Goal: Entertainment & Leisure: Consume media (video, audio)

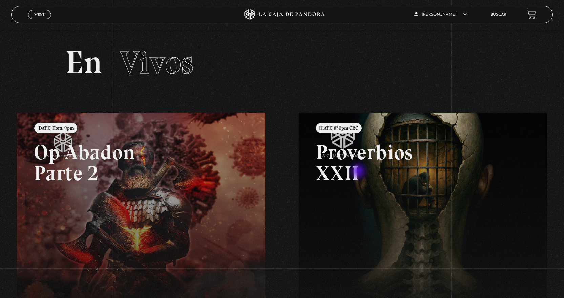
scroll to position [34, 0]
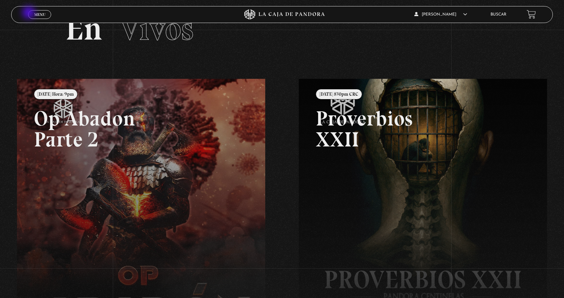
click at [29, 13] on link "Menu Cerrar" at bounding box center [39, 14] width 23 height 9
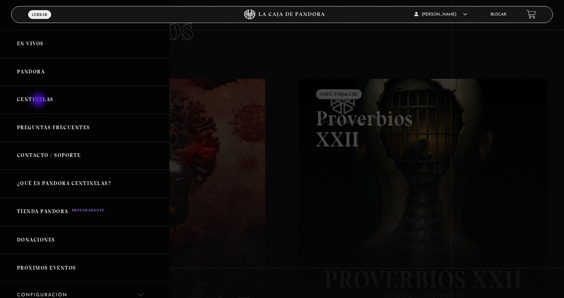
click at [39, 101] on link "Centinelas" at bounding box center [84, 100] width 169 height 28
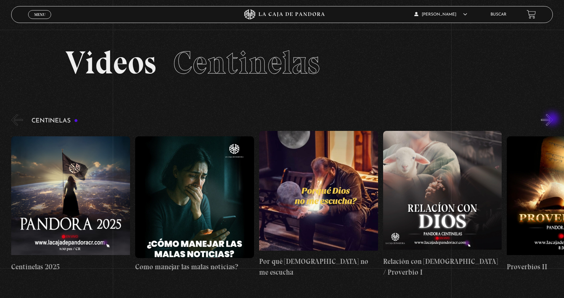
click at [553, 120] on button "»" at bounding box center [547, 120] width 12 height 12
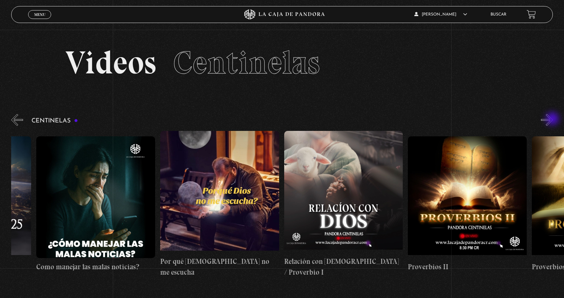
click at [553, 120] on button "»" at bounding box center [547, 120] width 12 height 12
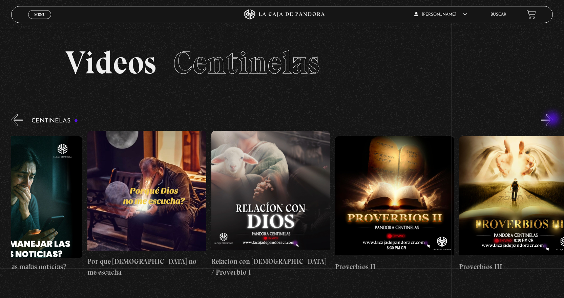
click at [553, 120] on button "»" at bounding box center [547, 120] width 12 height 12
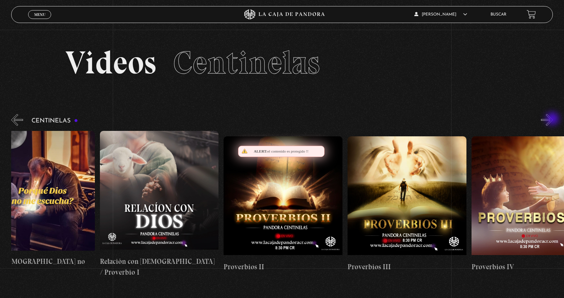
click at [553, 120] on button "»" at bounding box center [547, 120] width 12 height 12
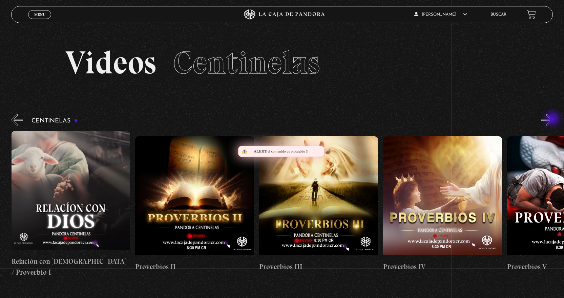
click at [553, 120] on button "»" at bounding box center [547, 120] width 12 height 12
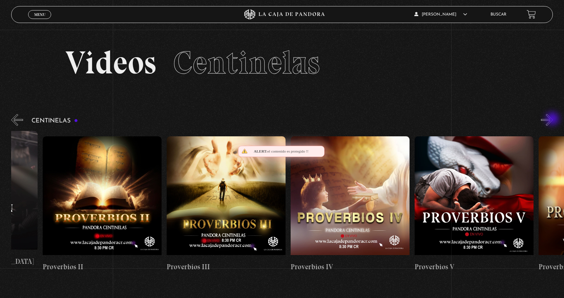
click at [553, 120] on button "»" at bounding box center [547, 120] width 12 height 12
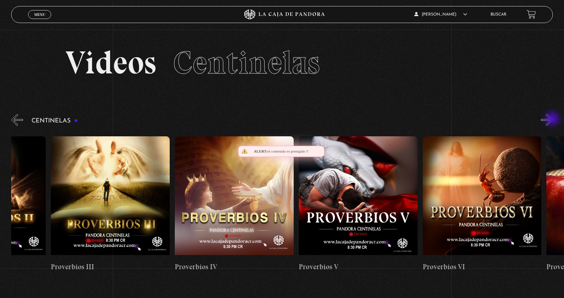
click at [553, 120] on button "»" at bounding box center [547, 120] width 12 height 12
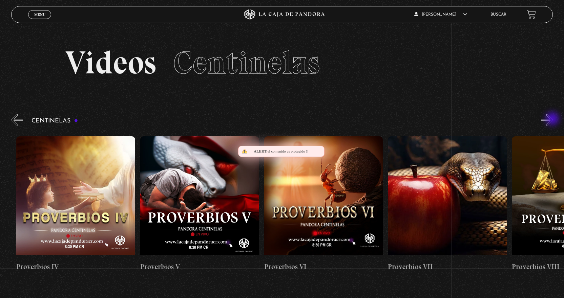
click at [553, 120] on button "»" at bounding box center [547, 120] width 12 height 12
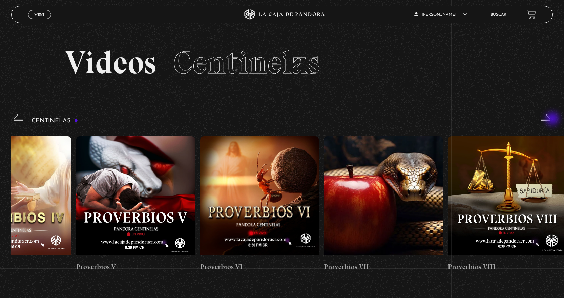
click at [553, 120] on button "»" at bounding box center [547, 120] width 12 height 12
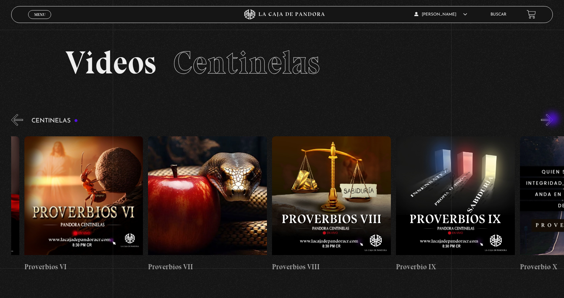
click at [553, 120] on button "»" at bounding box center [547, 120] width 12 height 12
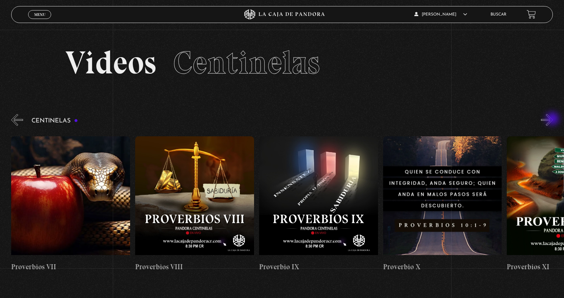
click at [553, 120] on button "»" at bounding box center [547, 120] width 12 height 12
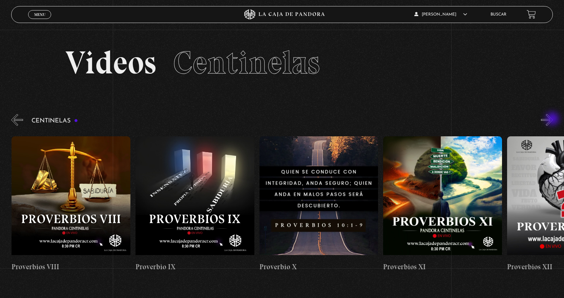
click at [553, 120] on button "»" at bounding box center [547, 120] width 12 height 12
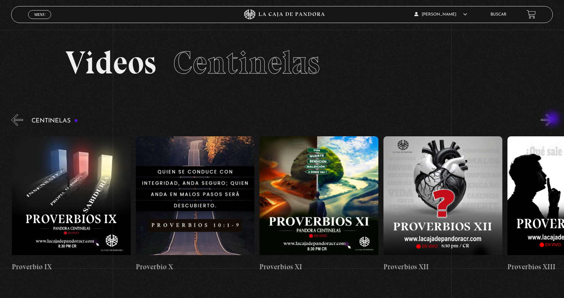
click at [553, 120] on button "»" at bounding box center [547, 120] width 12 height 12
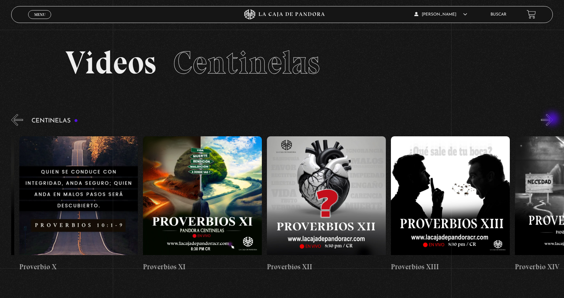
click at [553, 120] on button "»" at bounding box center [547, 120] width 12 height 12
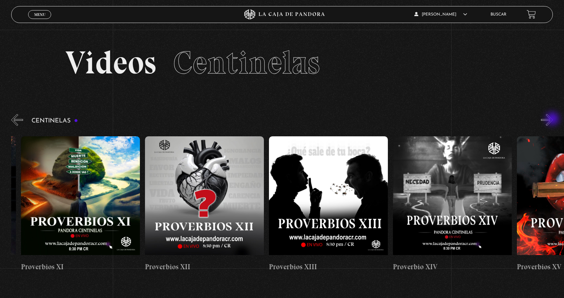
click at [553, 120] on button "»" at bounding box center [547, 120] width 12 height 12
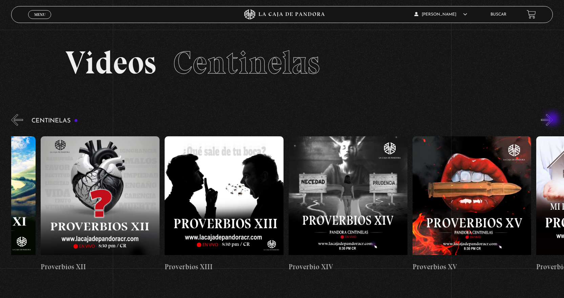
click at [553, 120] on button "»" at bounding box center [547, 120] width 12 height 12
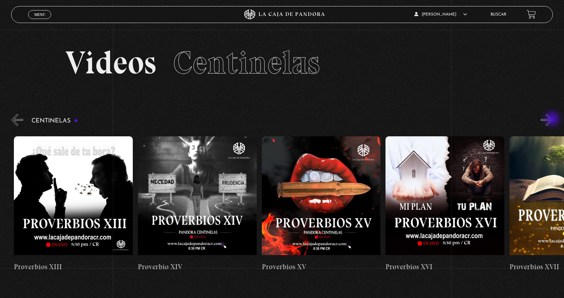
click at [553, 120] on button "»" at bounding box center [547, 120] width 12 height 12
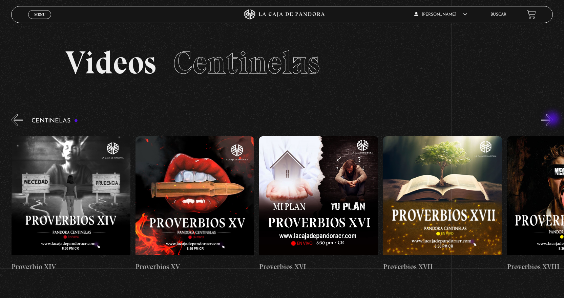
click at [553, 120] on button "»" at bounding box center [547, 120] width 12 height 12
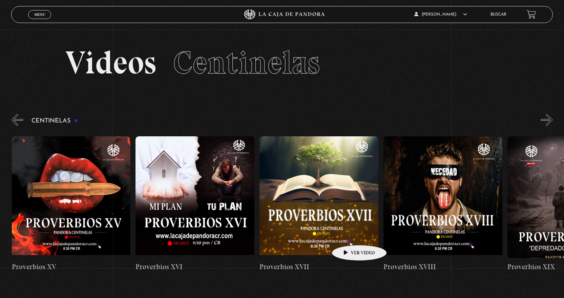
scroll to position [0, 2106]
click at [550, 120] on button "»" at bounding box center [547, 120] width 12 height 12
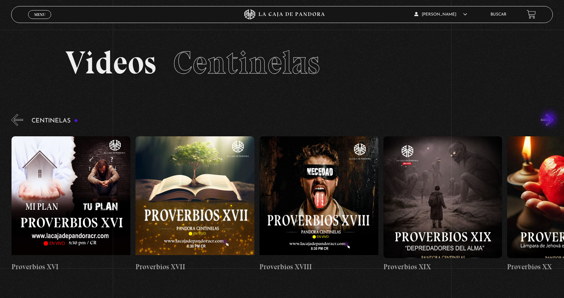
scroll to position [0, 2230]
click at [553, 123] on button "»" at bounding box center [547, 120] width 12 height 12
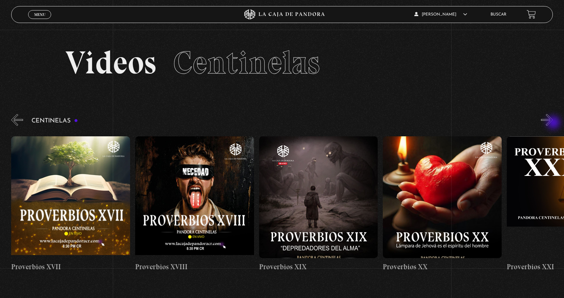
click at [553, 123] on button "»" at bounding box center [547, 120] width 12 height 12
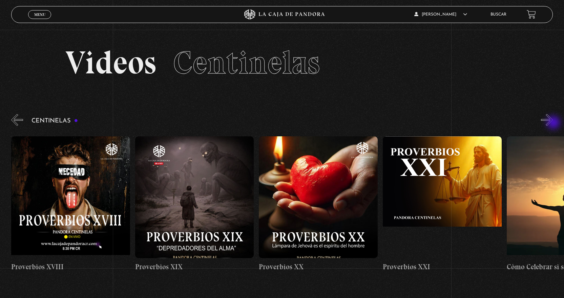
click at [553, 123] on button "»" at bounding box center [547, 120] width 12 height 12
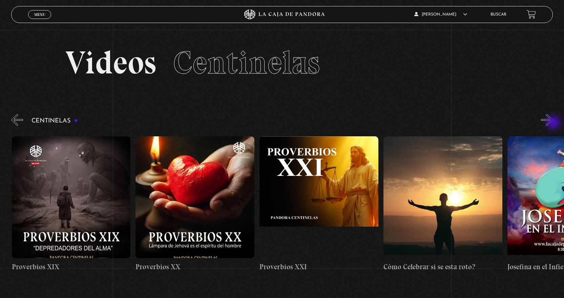
scroll to position [0, 2601]
click at [63, 188] on figure at bounding box center [71, 197] width 119 height 122
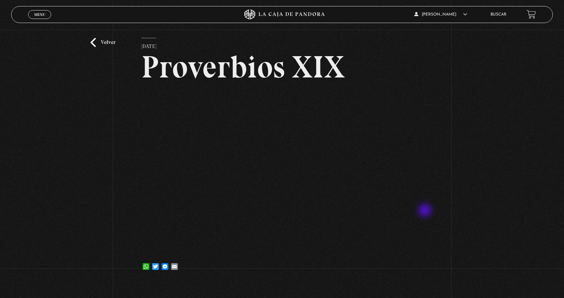
scroll to position [34, 0]
